Goal: Task Accomplishment & Management: Manage account settings

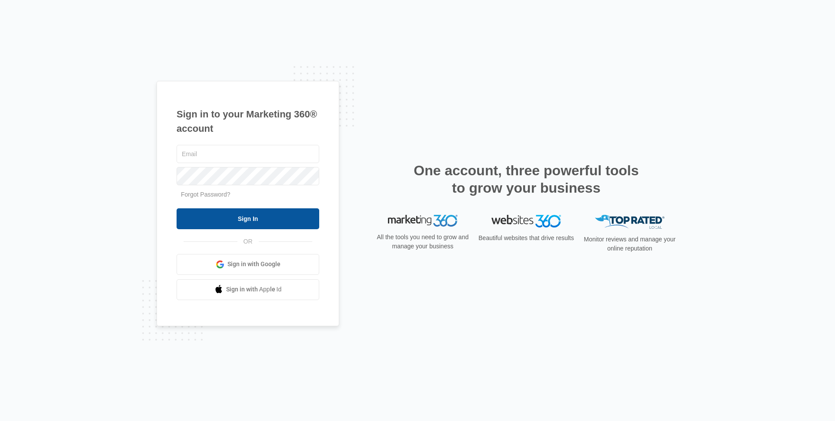
type input "[EMAIL_ADDRESS][DOMAIN_NAME]"
click at [245, 224] on input "Sign In" at bounding box center [248, 218] width 143 height 21
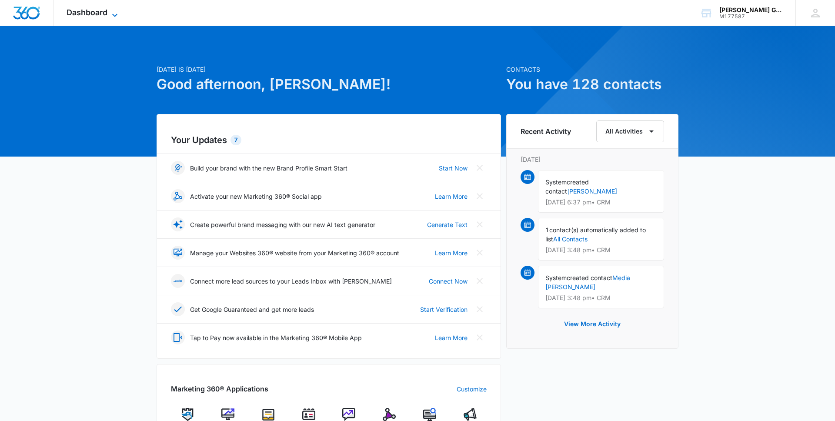
click at [94, 8] on span "Dashboard" at bounding box center [87, 12] width 41 height 9
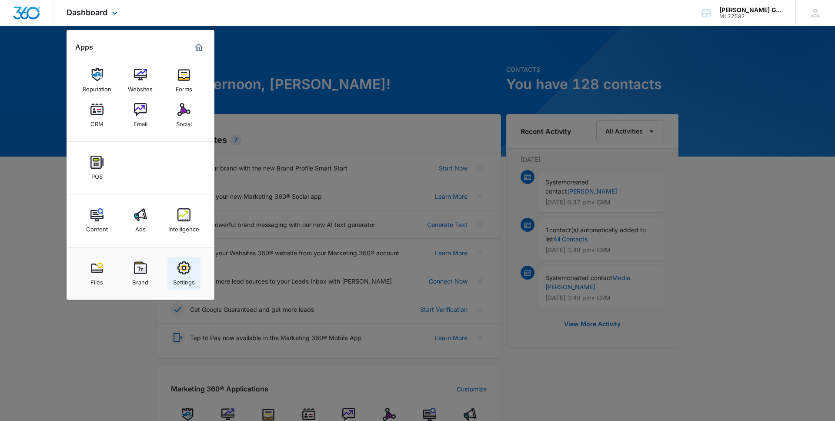
click at [185, 281] on div "Settings" at bounding box center [184, 279] width 22 height 11
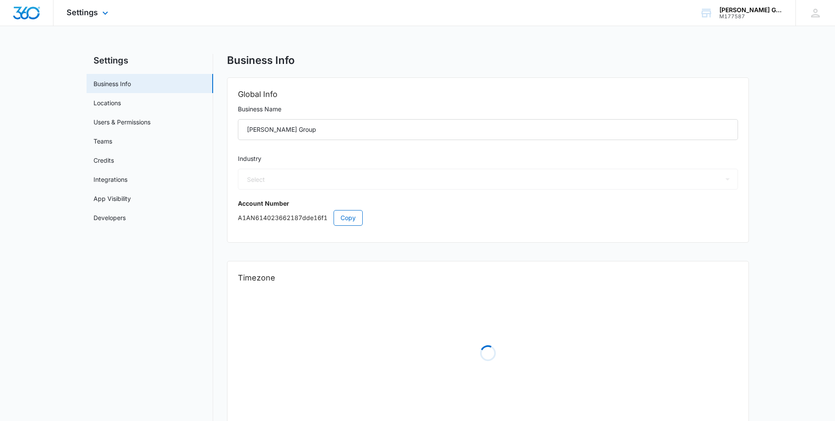
select select "US"
select select "America/[GEOGRAPHIC_DATA]"
select select "35"
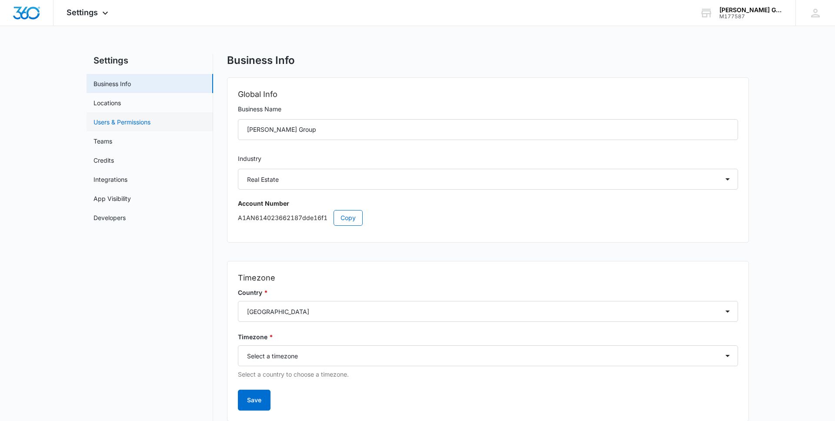
click at [109, 120] on link "Users & Permissions" at bounding box center [122, 121] width 57 height 9
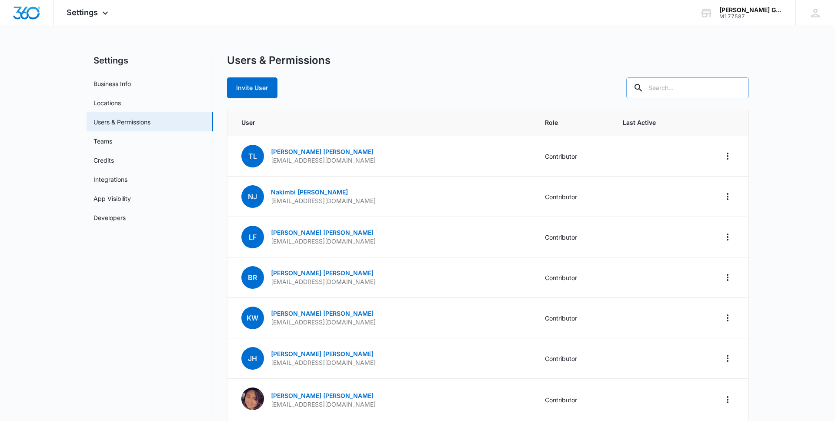
click at [689, 91] on input "text" at bounding box center [687, 87] width 123 height 21
type input "[PERSON_NAME]"
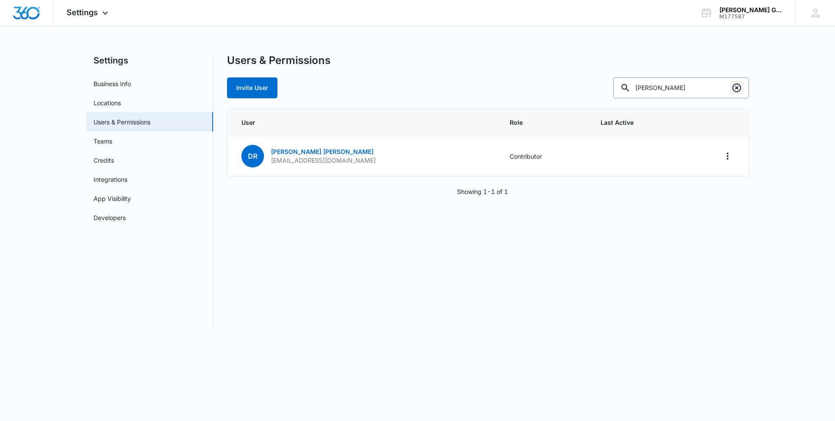
click at [735, 90] on icon "Clear" at bounding box center [737, 88] width 10 height 10
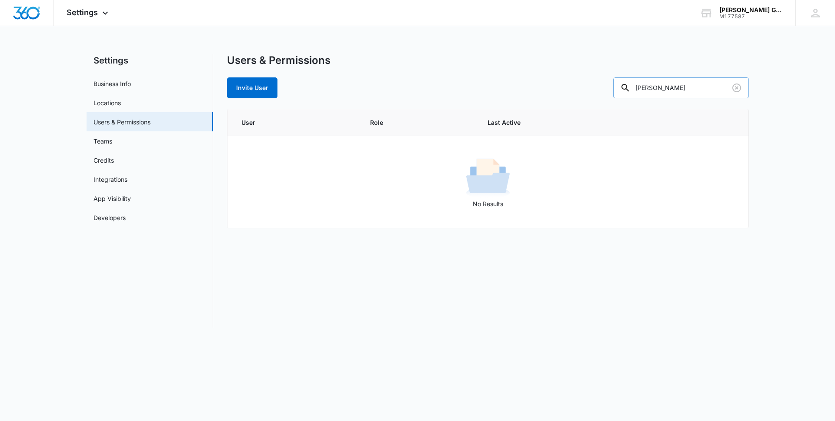
type input "[PERSON_NAME]"
click at [738, 87] on icon "Clear" at bounding box center [737, 88] width 10 height 10
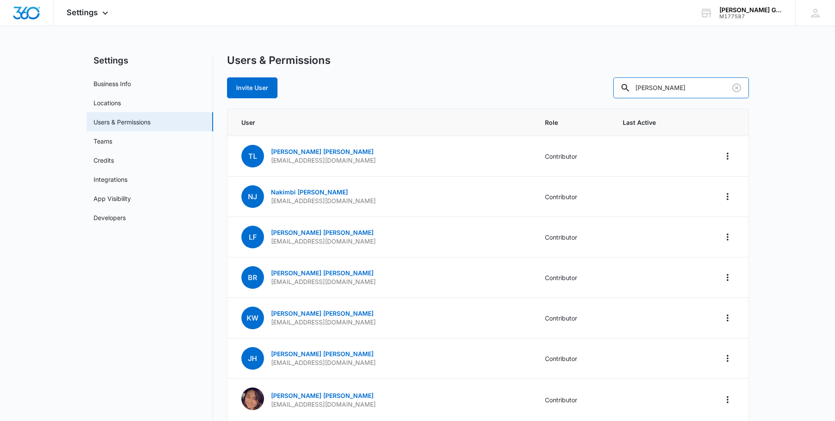
type input "[PERSON_NAME]"
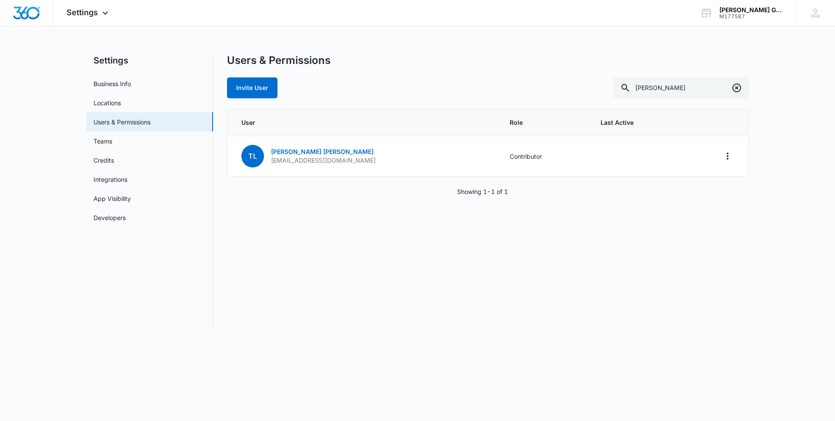
click at [738, 90] on icon "Clear" at bounding box center [737, 88] width 10 height 10
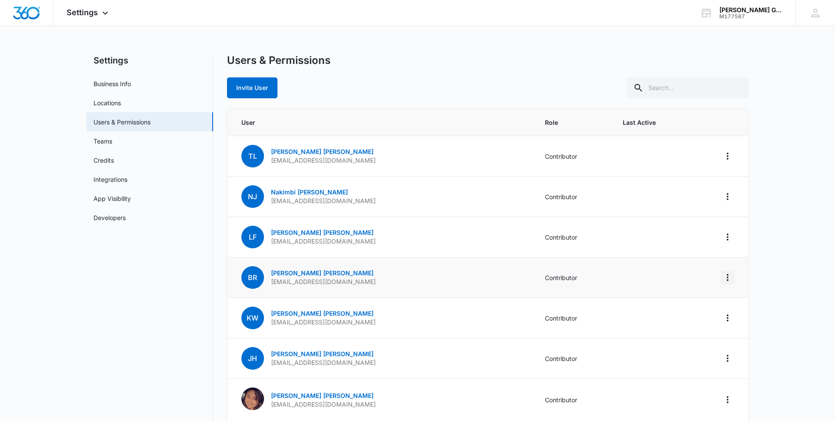
click at [729, 279] on icon "Actions" at bounding box center [727, 277] width 10 height 10
click at [685, 316] on div "Remove User" at bounding box center [684, 315] width 58 height 6
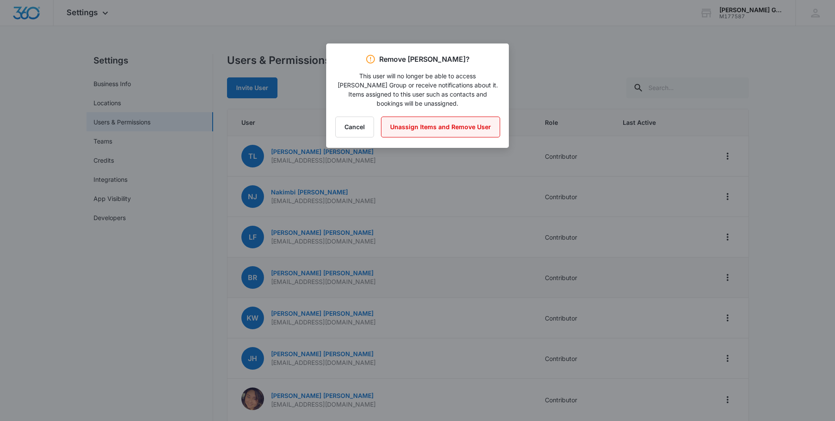
click at [447, 117] on button "Unassign Items and Remove User" at bounding box center [440, 127] width 119 height 21
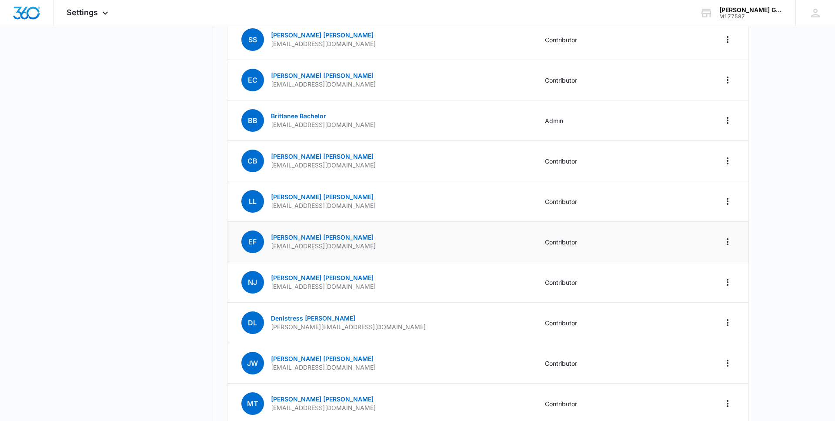
scroll to position [567, 0]
click at [726, 242] on icon "Actions" at bounding box center [727, 241] width 10 height 10
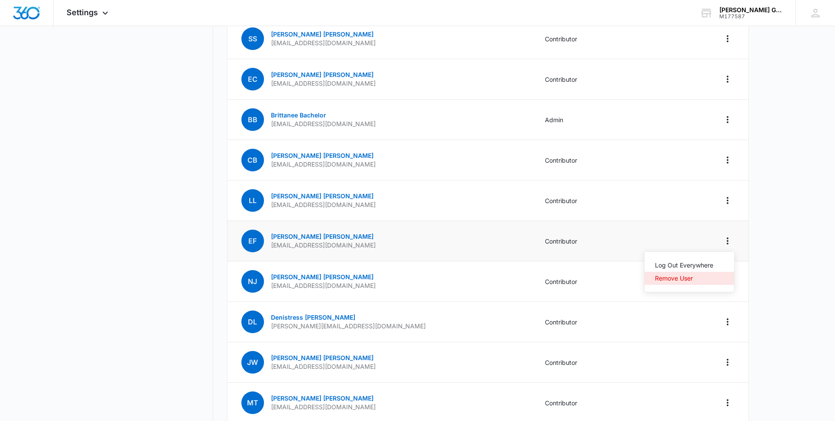
click at [682, 278] on div "Remove User" at bounding box center [684, 278] width 58 height 6
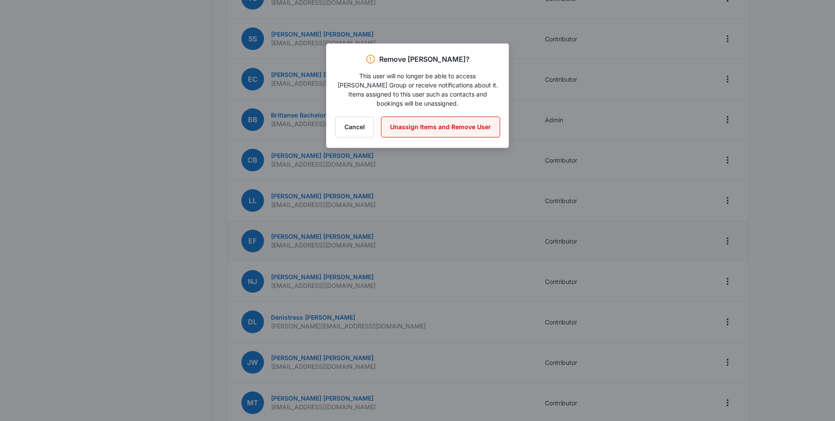
click at [437, 117] on button "Unassign Items and Remove User" at bounding box center [440, 127] width 119 height 21
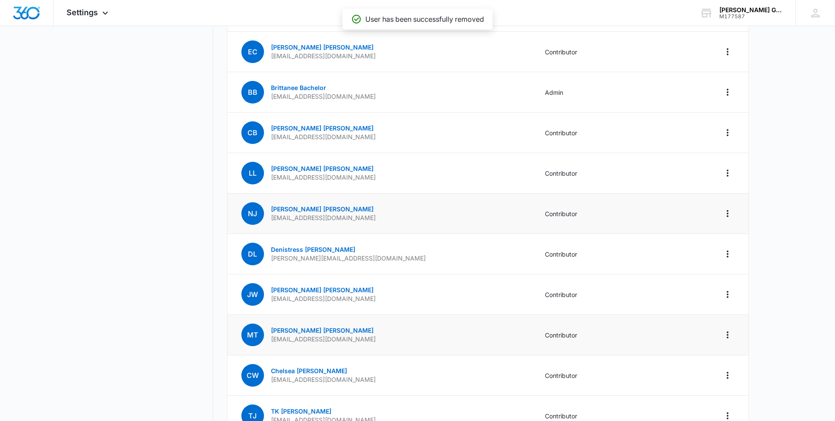
scroll to position [596, 0]
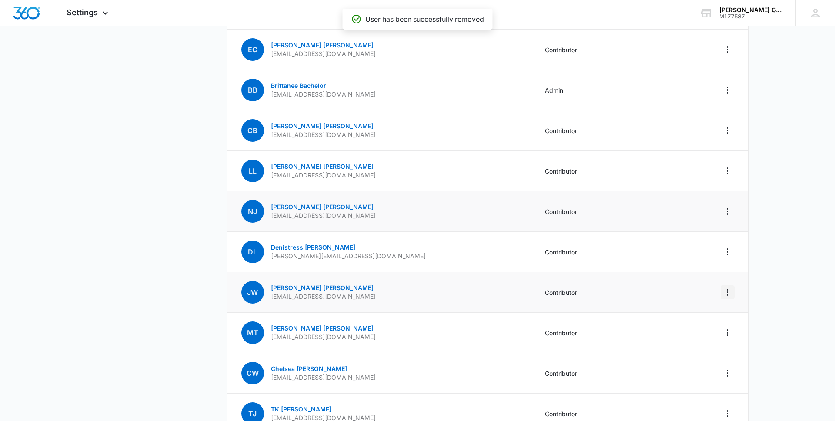
click at [729, 293] on icon "Actions" at bounding box center [727, 292] width 10 height 10
click at [676, 327] on div "Remove User" at bounding box center [684, 330] width 58 height 6
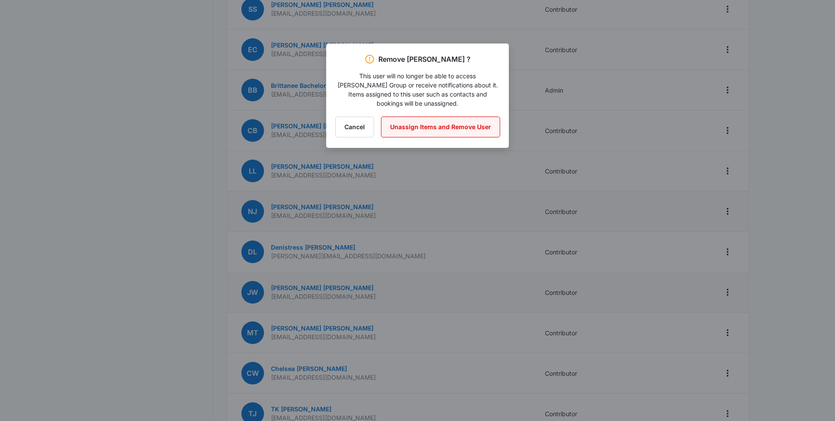
click at [422, 117] on button "Unassign Items and Remove User" at bounding box center [440, 127] width 119 height 21
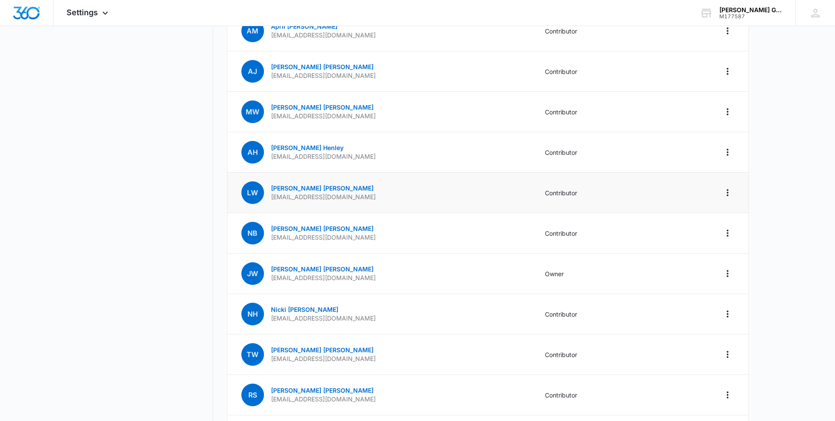
scroll to position [1303, 0]
click at [729, 193] on icon "Actions" at bounding box center [727, 192] width 10 height 10
click at [682, 229] on div "Remove User" at bounding box center [684, 230] width 58 height 6
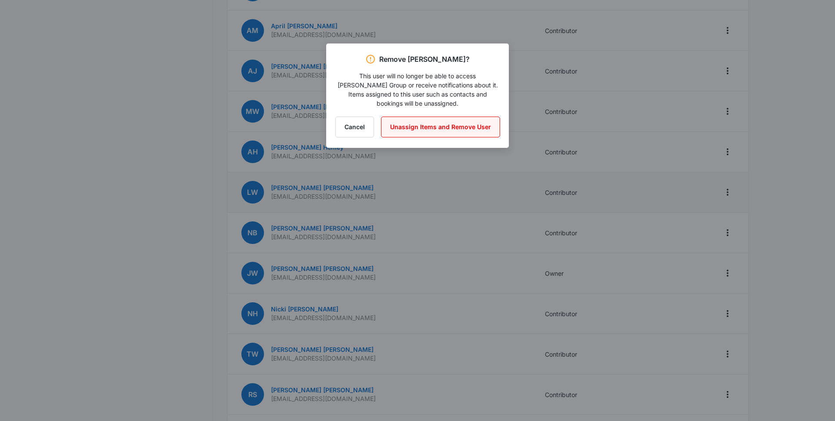
click at [445, 118] on button "Unassign Items and Remove User" at bounding box center [440, 127] width 119 height 21
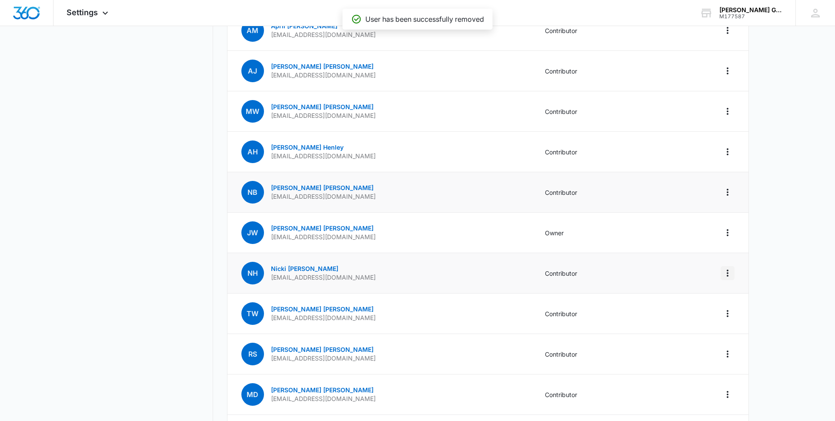
click at [729, 274] on icon "Actions" at bounding box center [727, 273] width 10 height 10
click at [678, 310] on div "Remove User" at bounding box center [684, 310] width 58 height 6
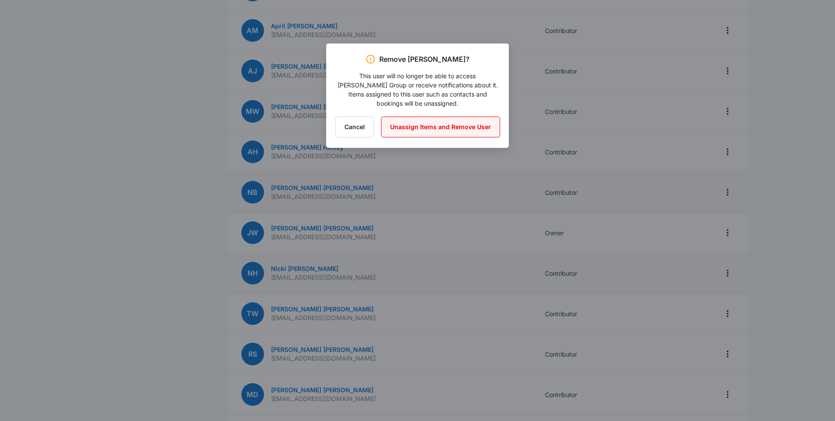
click at [449, 118] on button "Unassign Items and Remove User" at bounding box center [440, 127] width 119 height 21
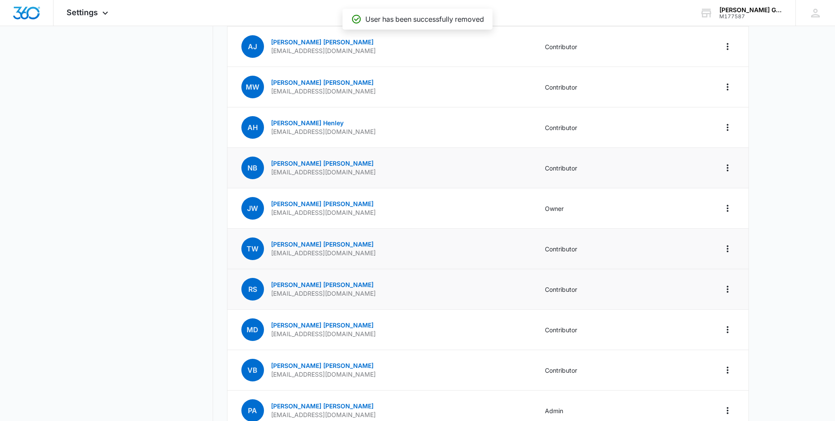
scroll to position [1347, 0]
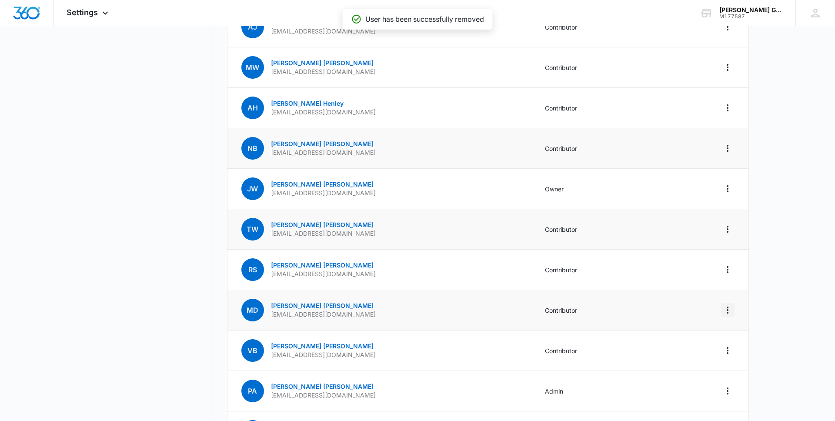
click at [728, 311] on icon "Actions" at bounding box center [727, 310] width 10 height 10
click at [662, 347] on div "Remove User" at bounding box center [684, 347] width 58 height 6
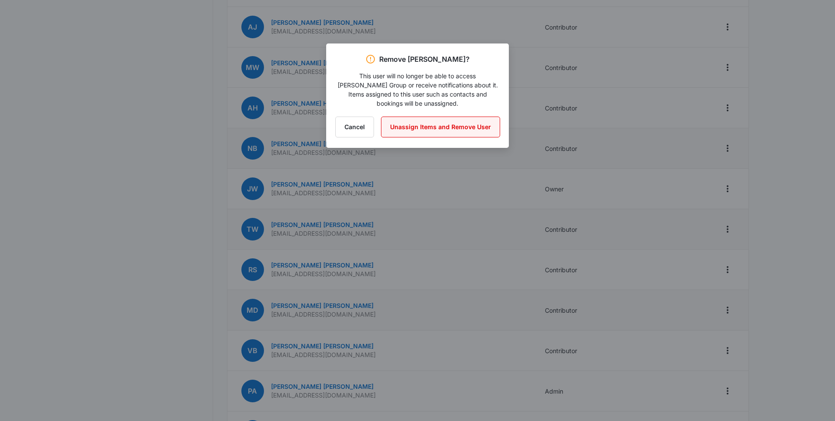
click at [440, 117] on button "Unassign Items and Remove User" at bounding box center [440, 127] width 119 height 21
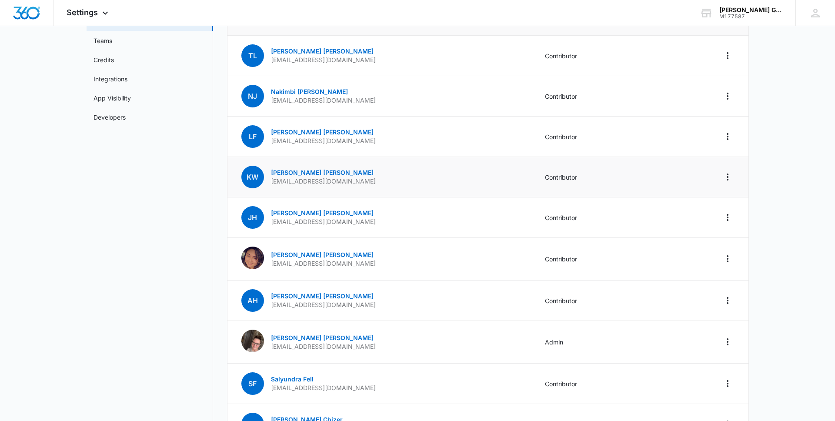
scroll to position [0, 0]
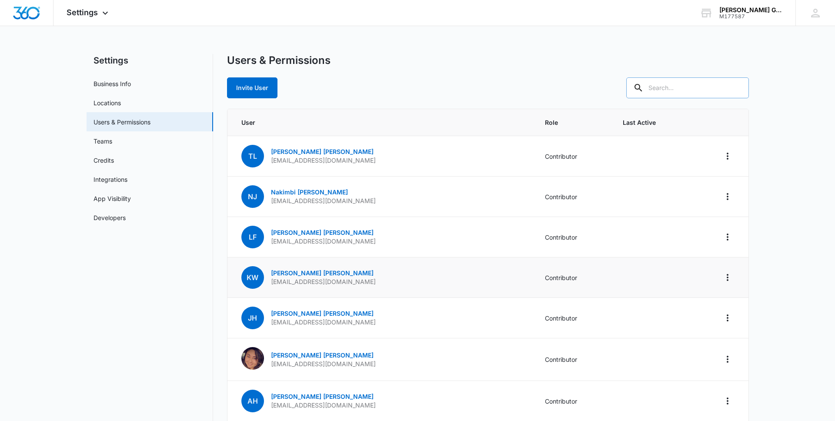
click at [677, 88] on input "text" at bounding box center [687, 87] width 123 height 21
type input "Davidra"
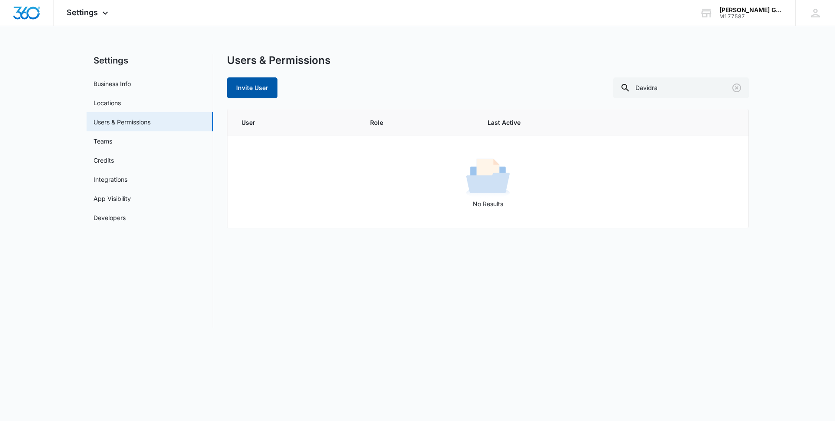
click at [258, 90] on button "Invite User" at bounding box center [252, 87] width 50 height 21
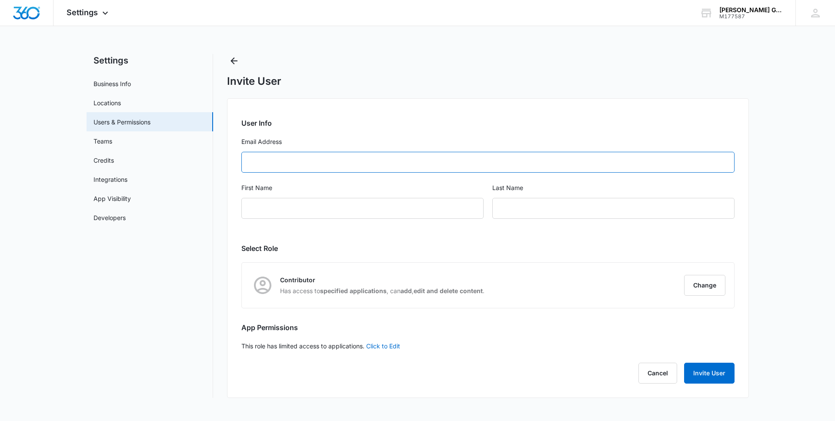
click at [279, 165] on input "Email Address" at bounding box center [487, 162] width 493 height 21
type input "[EMAIL_ADDRESS][DOMAIN_NAME]"
click at [262, 221] on div "First Name" at bounding box center [362, 206] width 242 height 46
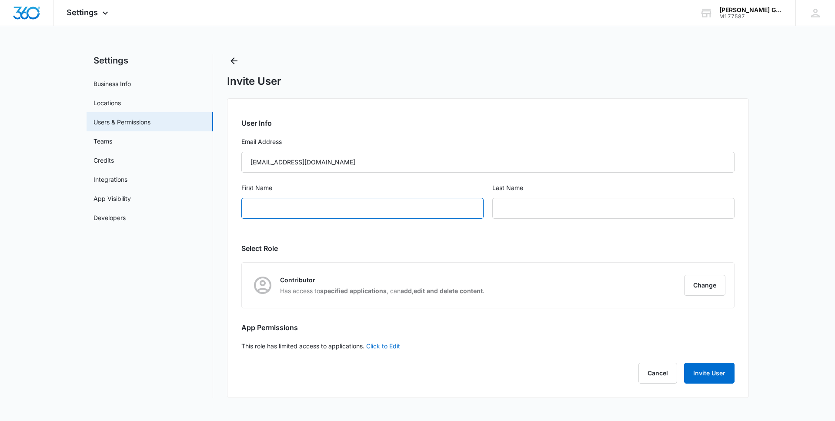
click at [259, 208] on input "First Name" at bounding box center [362, 208] width 242 height 21
type input "Davidra"
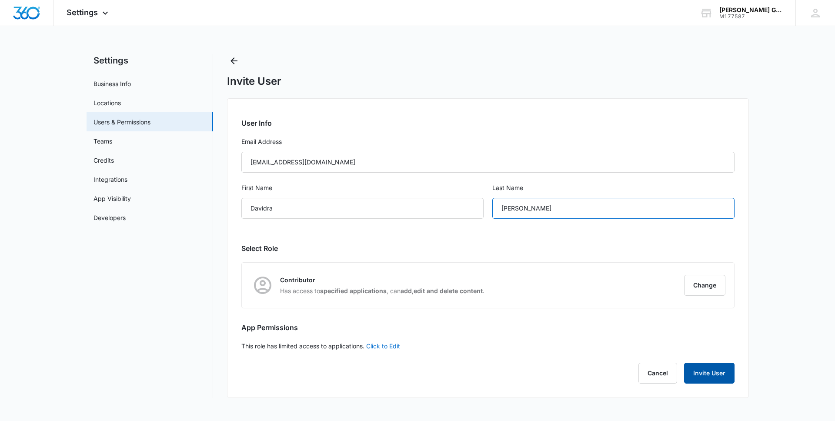
type input "[PERSON_NAME]"
click at [701, 371] on button "Invite User" at bounding box center [709, 373] width 50 height 21
